Goal: Complete application form: Complete application form

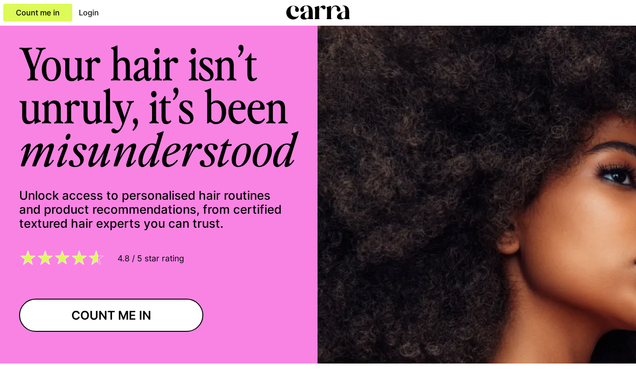
scroll to position [477, 0]
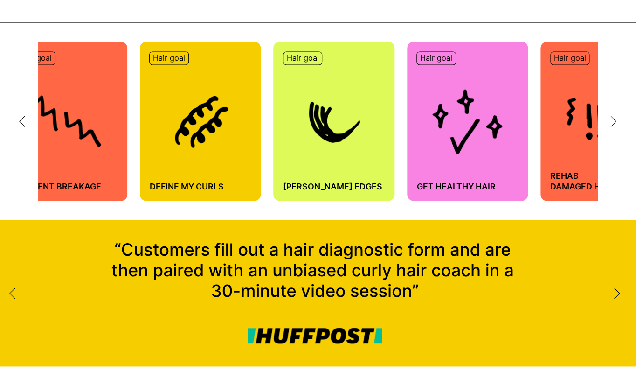
click at [615, 119] on icon at bounding box center [613, 122] width 7 height 12
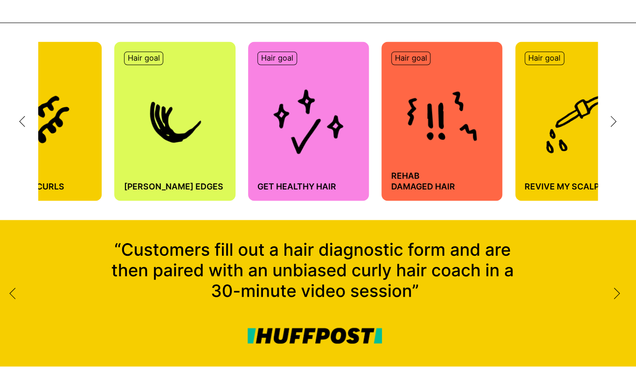
click at [615, 119] on icon at bounding box center [613, 122] width 7 height 12
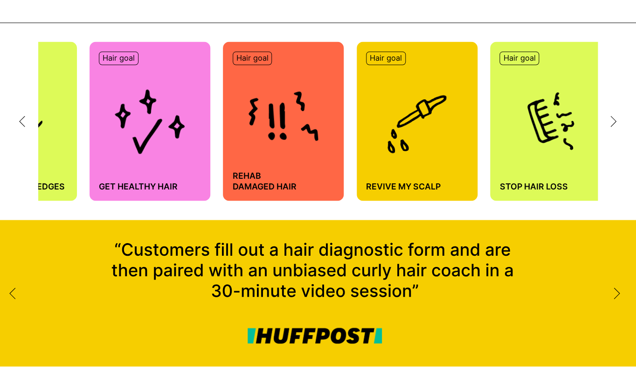
click at [615, 119] on icon at bounding box center [613, 122] width 7 height 12
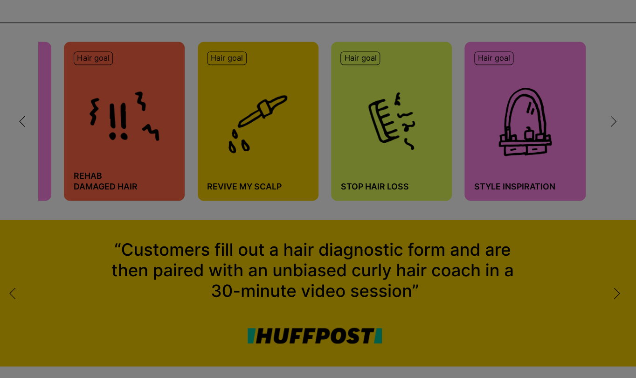
scroll to position [0, 795]
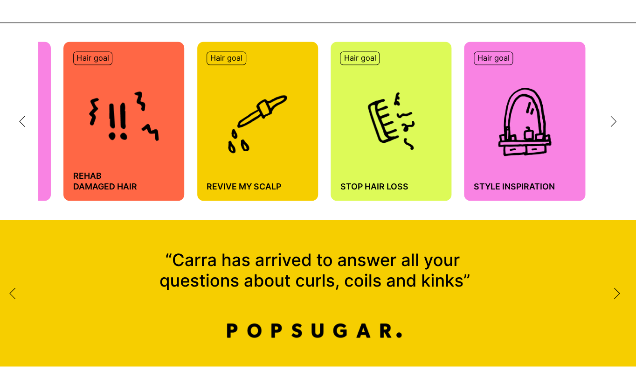
click at [614, 117] on icon at bounding box center [613, 122] width 7 height 12
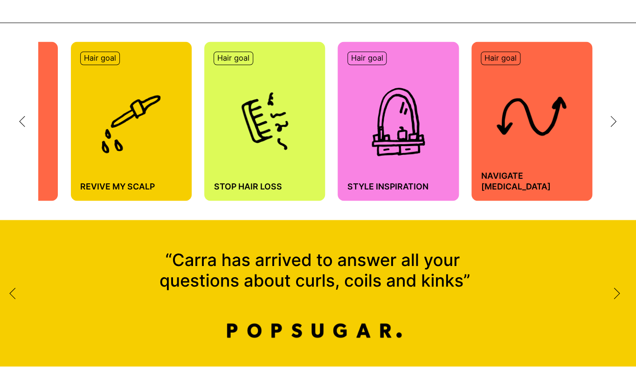
scroll to position [0, 922]
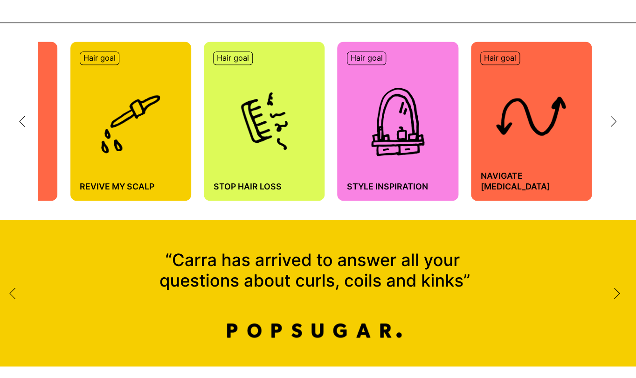
click at [614, 117] on icon at bounding box center [613, 122] width 7 height 12
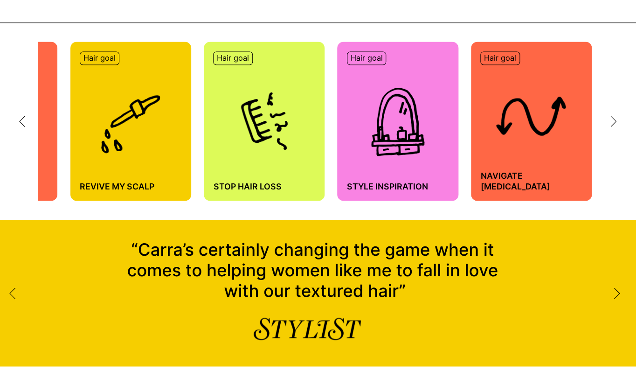
click at [34, 120] on div at bounding box center [28, 122] width 19 height 12
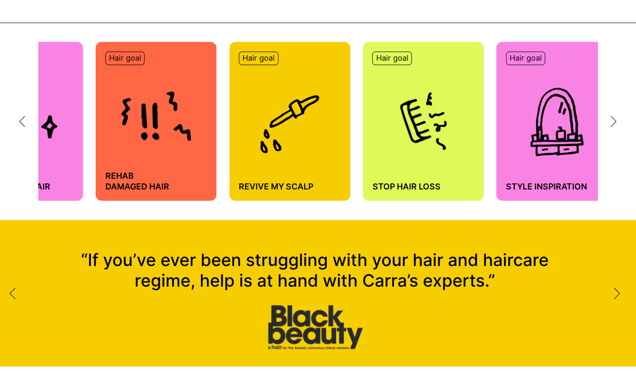
click at [34, 120] on div at bounding box center [28, 122] width 19 height 12
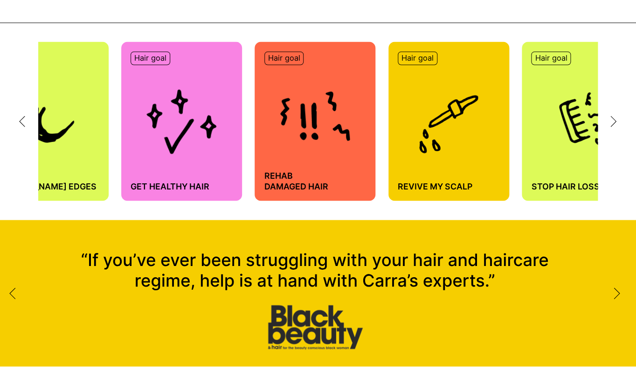
click at [34, 120] on div at bounding box center [28, 122] width 19 height 12
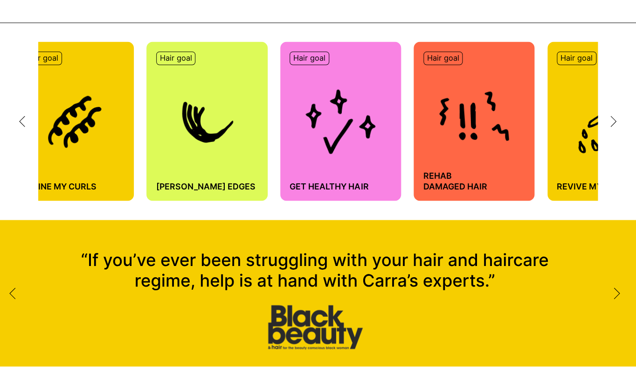
click at [34, 120] on div at bounding box center [28, 122] width 19 height 12
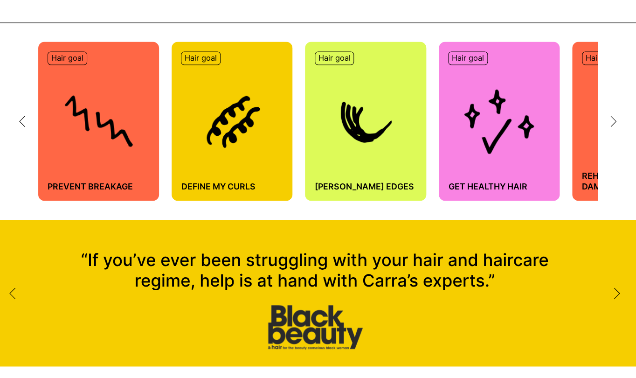
scroll to position [0, 286]
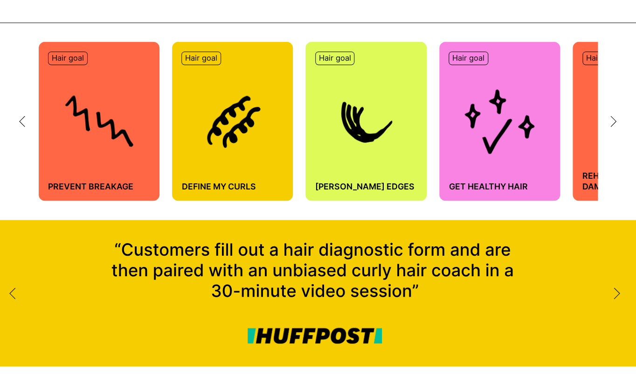
click at [34, 120] on div at bounding box center [28, 122] width 19 height 12
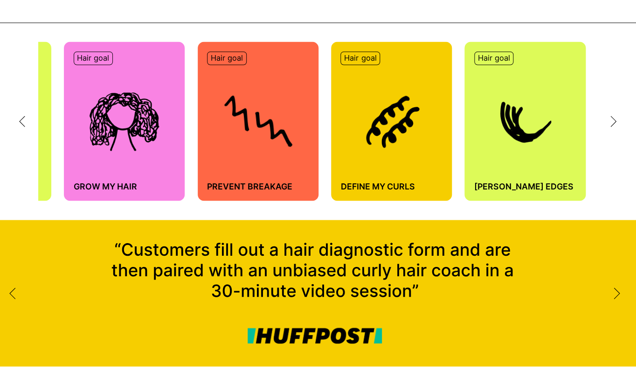
click at [34, 120] on div at bounding box center [28, 122] width 19 height 12
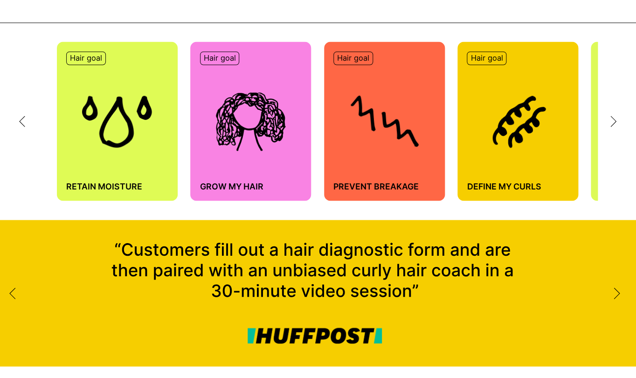
scroll to position [0, 0]
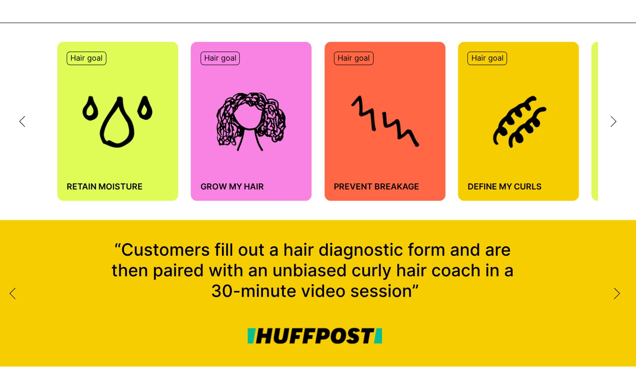
click at [34, 120] on div at bounding box center [28, 122] width 19 height 12
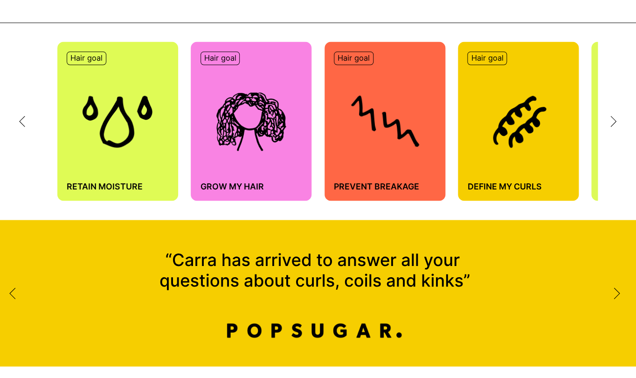
click at [618, 122] on div "Hair goal Retain moisture Hair goal Grow my hair Hair goal Prevent breakage Hai…" at bounding box center [318, 121] width 636 height 197
click at [612, 117] on icon at bounding box center [613, 121] width 5 height 10
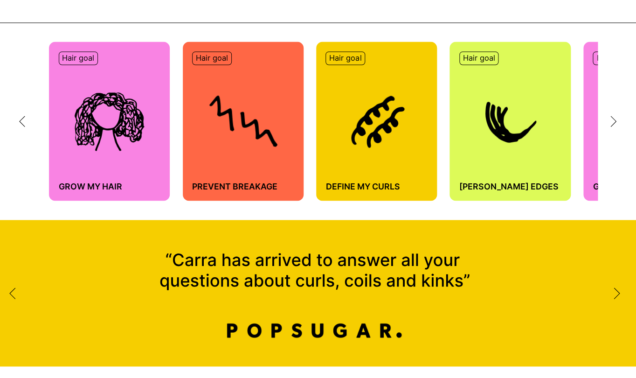
click at [612, 117] on icon at bounding box center [613, 121] width 5 height 10
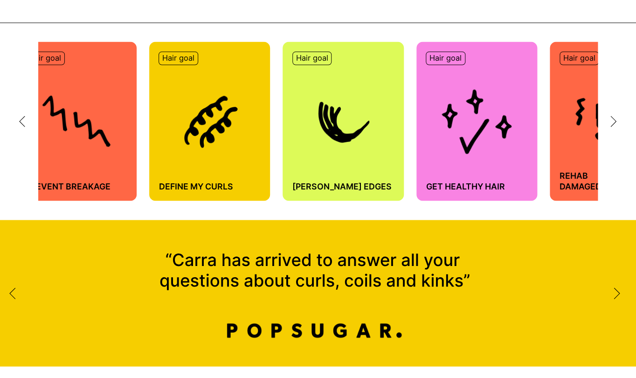
click at [612, 117] on icon at bounding box center [613, 121] width 5 height 10
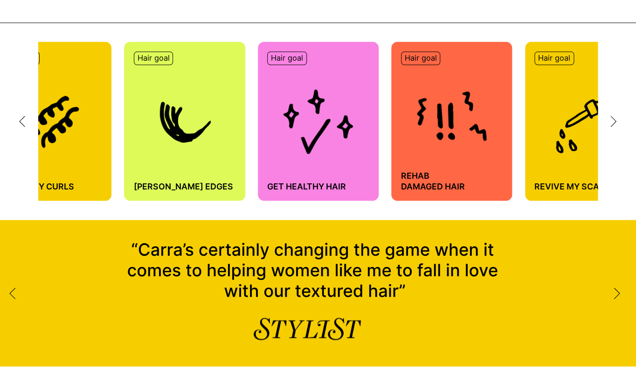
scroll to position [0, 468]
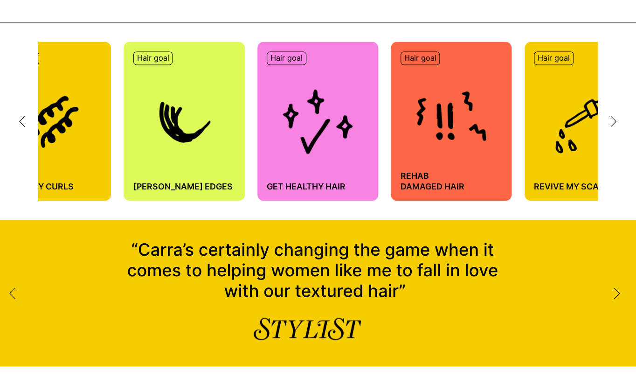
click at [612, 117] on icon at bounding box center [613, 121] width 5 height 10
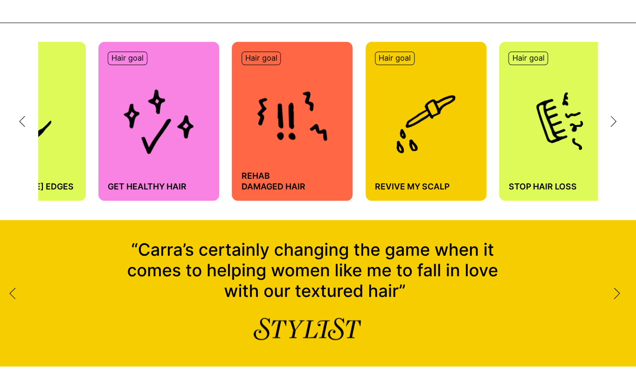
click at [612, 117] on icon at bounding box center [613, 121] width 5 height 10
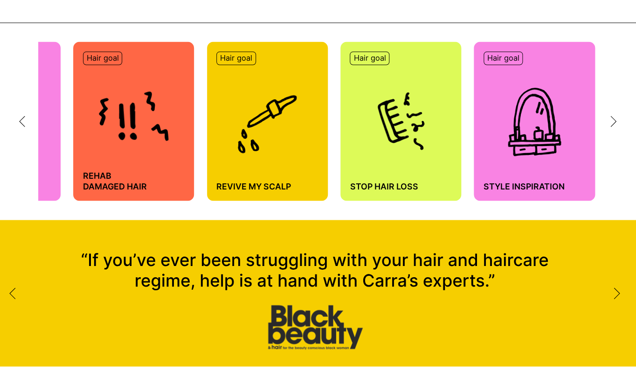
click at [612, 117] on icon at bounding box center [613, 121] width 5 height 10
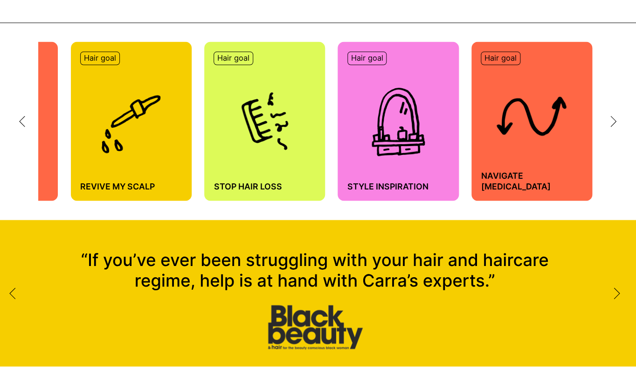
click at [613, 117] on icon at bounding box center [613, 122] width 7 height 12
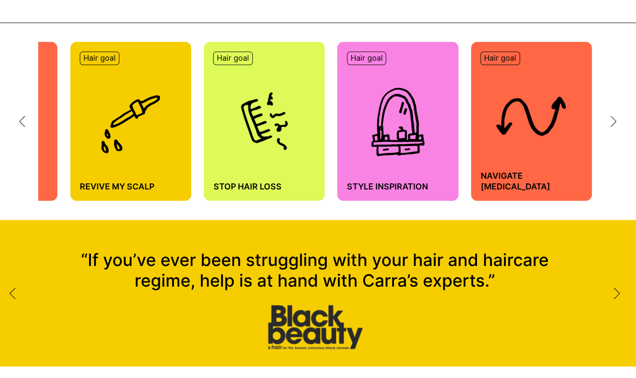
click at [400, 137] on img at bounding box center [398, 121] width 70 height 69
click at [371, 59] on p "Hair goal" at bounding box center [367, 58] width 32 height 10
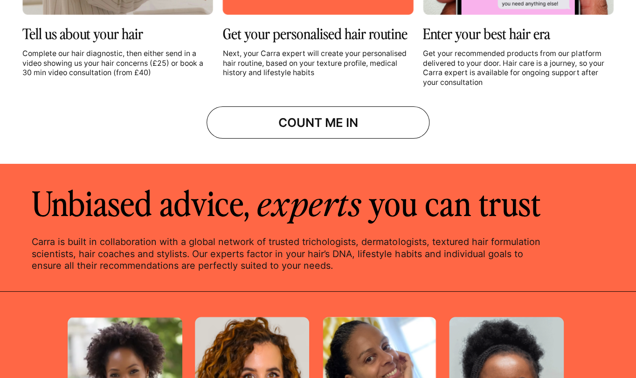
scroll to position [1432, 0]
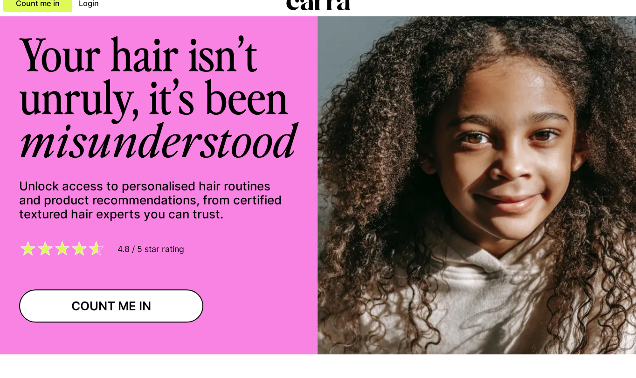
scroll to position [0, 0]
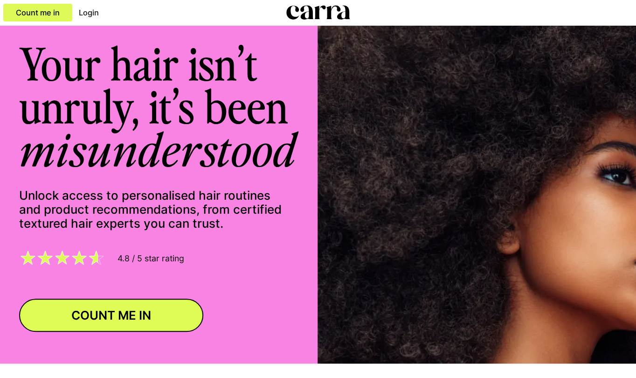
click at [76, 318] on link "COUNT ME IN" at bounding box center [111, 314] width 185 height 33
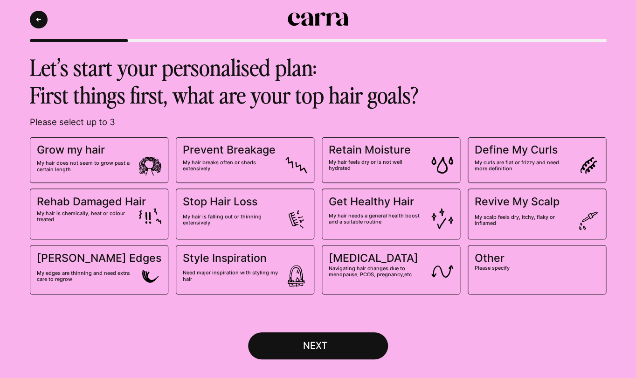
click at [541, 274] on label "Other Please specify" at bounding box center [537, 269] width 138 height 49
click at [0, 0] on input "Other Please specify" at bounding box center [0, 0] width 0 height 0
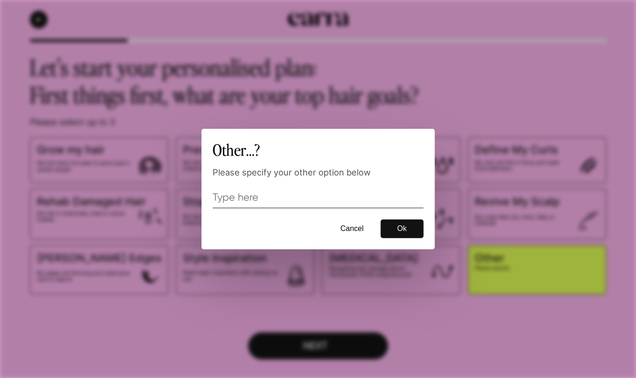
click at [308, 199] on input "text" at bounding box center [318, 196] width 211 height 21
type input "straighten and de-frizz"
click at [406, 227] on button "Ok" at bounding box center [401, 228] width 43 height 19
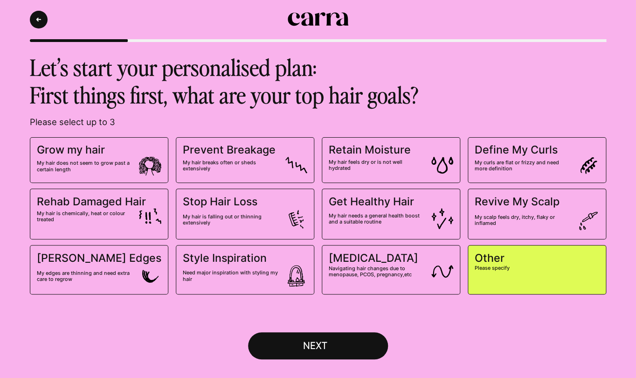
click at [312, 339] on button "NEXT" at bounding box center [318, 345] width 140 height 27
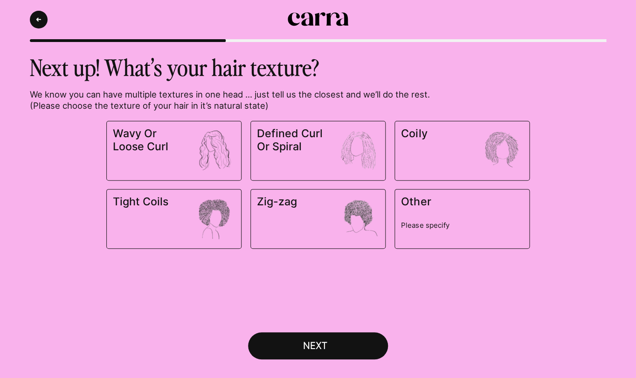
click at [177, 141] on span "Wavy Or Loose Curl" at bounding box center [149, 140] width 73 height 26
click at [0, 0] on input "Wavy Or Loose Curl" at bounding box center [0, 0] width 0 height 0
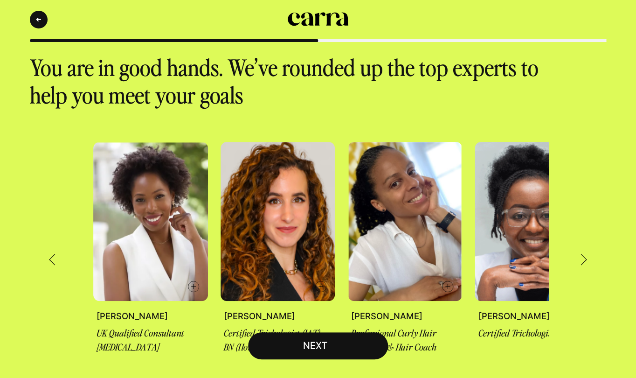
click at [334, 346] on div "NEXT" at bounding box center [318, 345] width 58 height 12
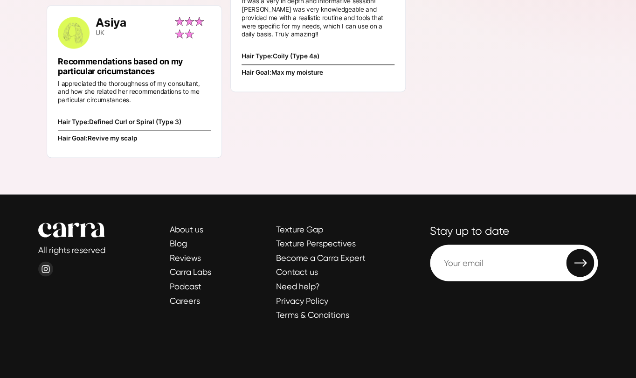
scroll to position [1905, 0]
click at [193, 228] on link "About us" at bounding box center [187, 229] width 34 height 10
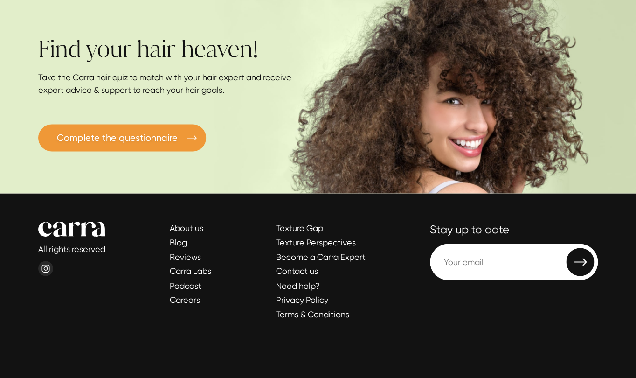
scroll to position [2912, 0]
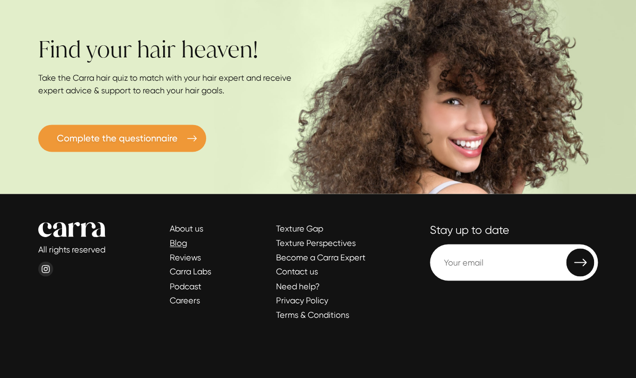
click at [180, 246] on link "Blog" at bounding box center [178, 243] width 17 height 10
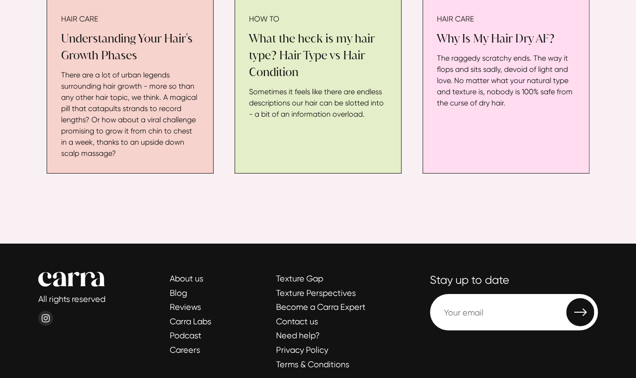
scroll to position [2264, 0]
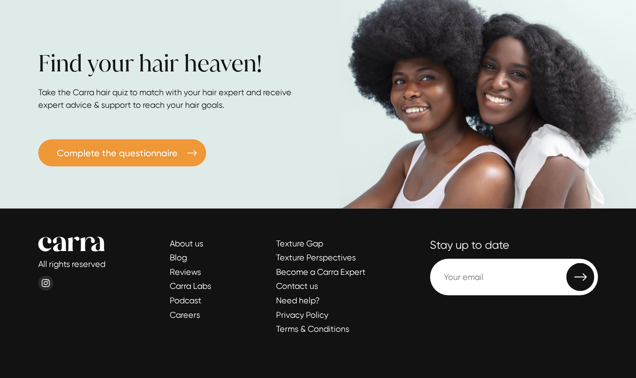
scroll to position [1798, 0]
